Goal: Check status: Check status

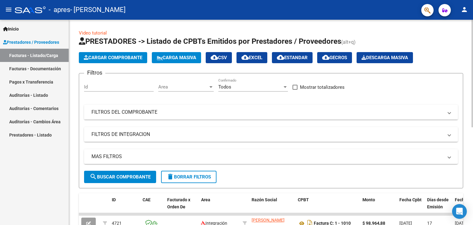
click at [473, 79] on div at bounding box center [473, 73] width 2 height 107
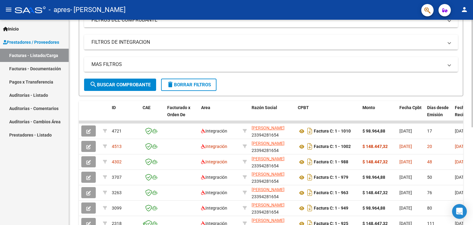
scroll to position [107, 0]
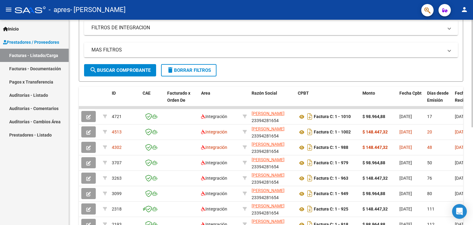
click at [472, 135] on div at bounding box center [473, 130] width 2 height 107
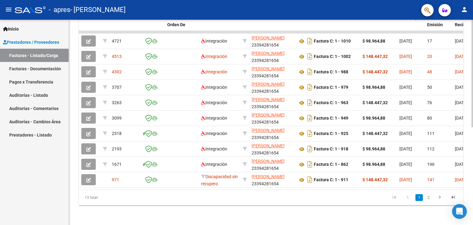
click at [466, 205] on body "menu - apres - [PERSON_NAME] person Inicio Instructivos Contacto OS Prestadores…" at bounding box center [236, 112] width 473 height 225
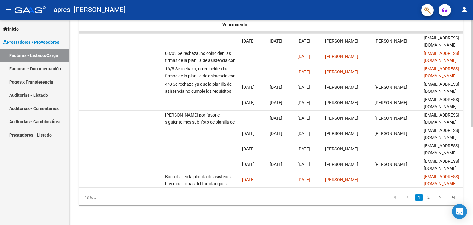
scroll to position [0, 914]
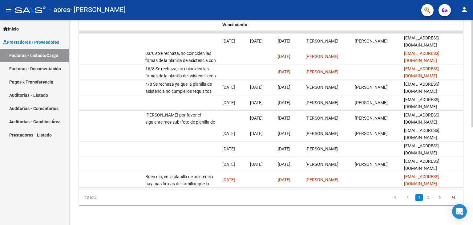
click at [473, 51] on div at bounding box center [473, 122] width 2 height 205
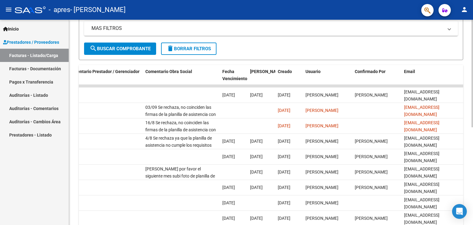
scroll to position [128, 0]
click at [472, 135] on div at bounding box center [473, 141] width 2 height 107
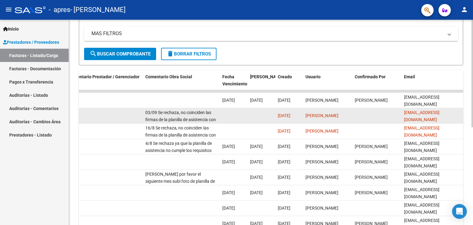
click at [141, 121] on datatable-body-cell at bounding box center [104, 115] width 77 height 15
click at [136, 116] on datatable-body-cell at bounding box center [104, 115] width 77 height 15
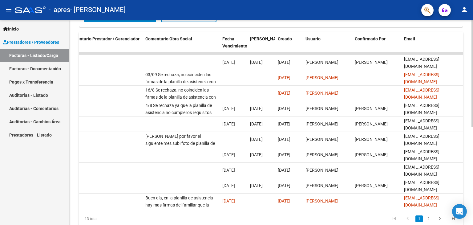
scroll to position [186, 0]
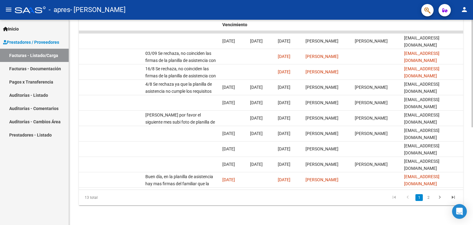
click at [473, 173] on div at bounding box center [473, 170] width 2 height 107
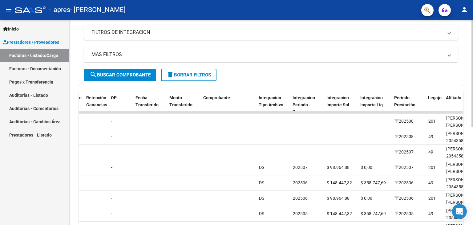
scroll to position [108, 0]
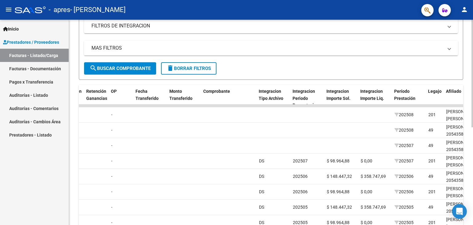
click at [469, 102] on div "Video tutorial PRESTADORES -> Listado de CPBTs Emitidos por Prestadores / Prove…" at bounding box center [272, 104] width 406 height 387
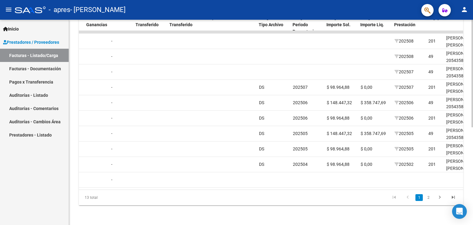
click at [472, 169] on div at bounding box center [473, 170] width 2 height 107
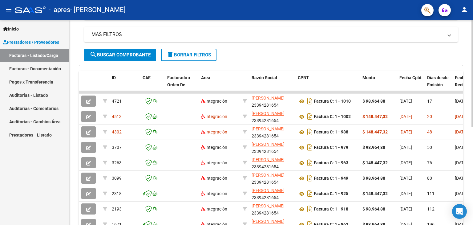
scroll to position [123, 0]
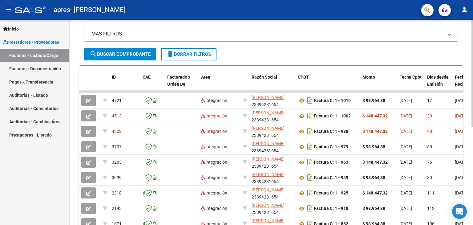
click at [473, 103] on div at bounding box center [473, 138] width 2 height 107
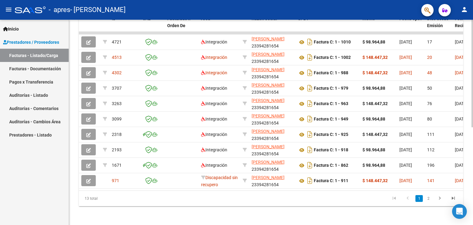
click at [469, 120] on div "Video tutorial PRESTADORES -> Listado de CPBTs Emitidos por Prestadores / Prove…" at bounding box center [272, 32] width 406 height 387
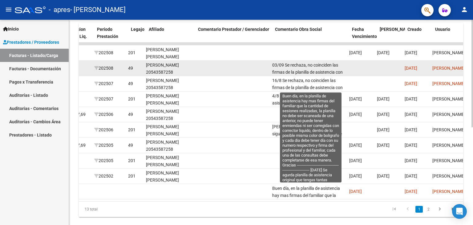
scroll to position [0, 785]
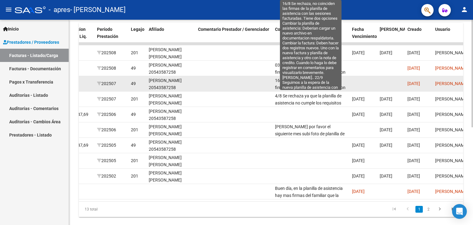
click at [293, 85] on span "16/8 Se rechaza, no coinciden las firmas de la planilla de asistencia con las s…" at bounding box center [310, 136] width 71 height 117
click at [331, 87] on span "16/8 Se rechaza, no coinciden las firmas de la planilla de asistencia con las s…" at bounding box center [310, 136] width 71 height 117
